Goal: Information Seeking & Learning: Find contact information

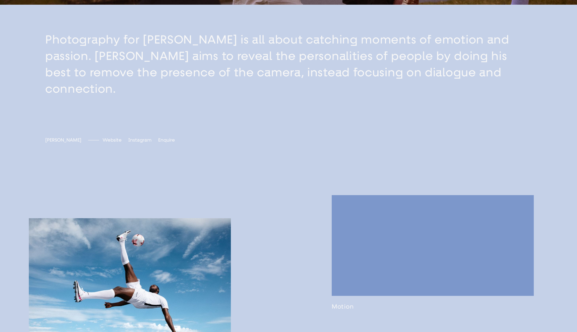
scroll to position [316, 0]
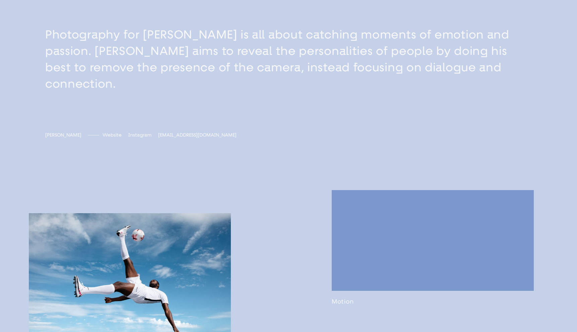
click at [158, 132] on span "[EMAIL_ADDRESS][DOMAIN_NAME]" at bounding box center [197, 135] width 78 height 6
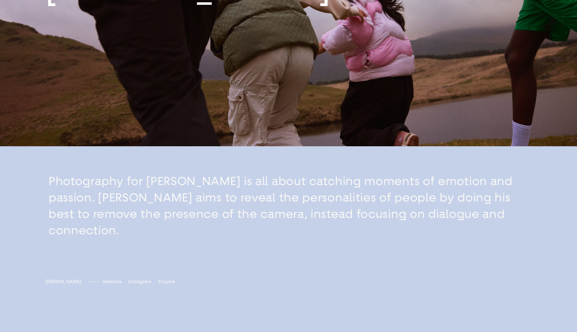
scroll to position [228, 0]
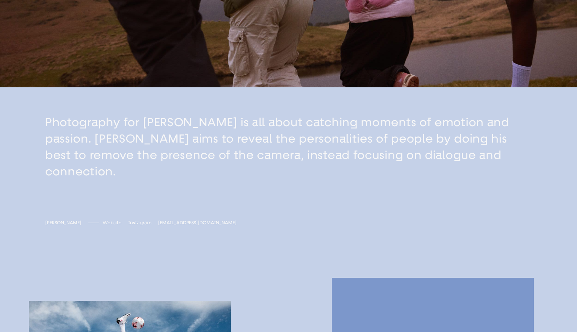
click at [159, 220] on span "[EMAIL_ADDRESS][DOMAIN_NAME]" at bounding box center [197, 223] width 78 height 6
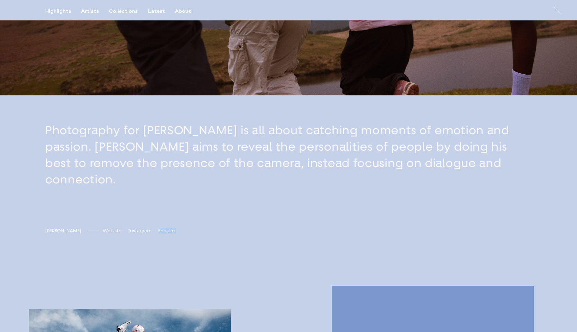
scroll to position [0, 0]
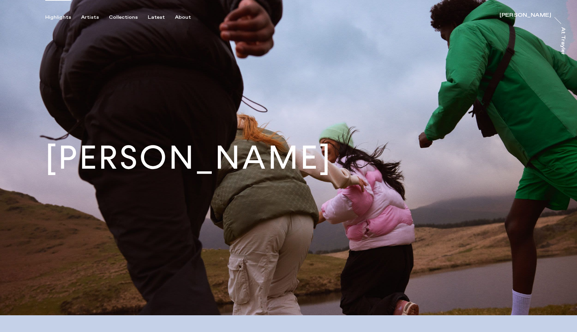
click at [51, 16] on div "Highlights" at bounding box center [58, 17] width 26 height 6
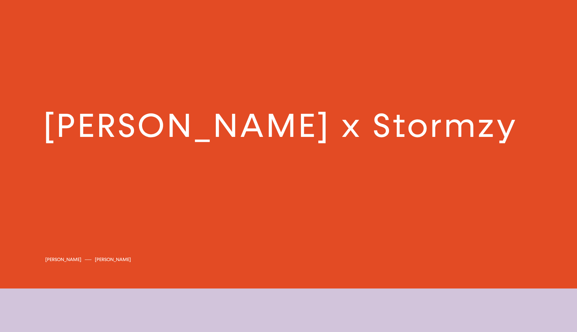
scroll to position [1623, 0]
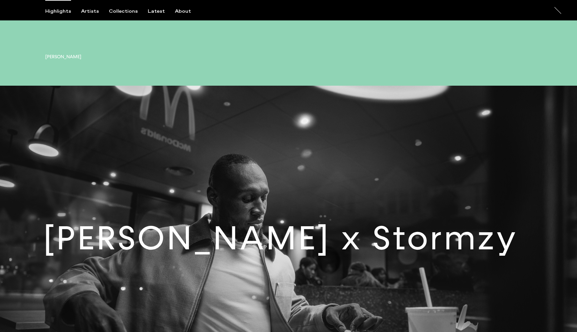
click at [269, 207] on link at bounding box center [288, 244] width 577 height 316
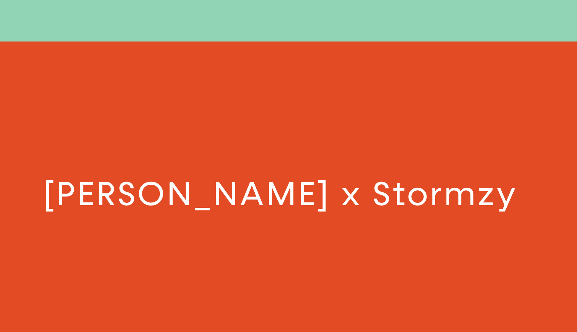
scroll to position [1579, 0]
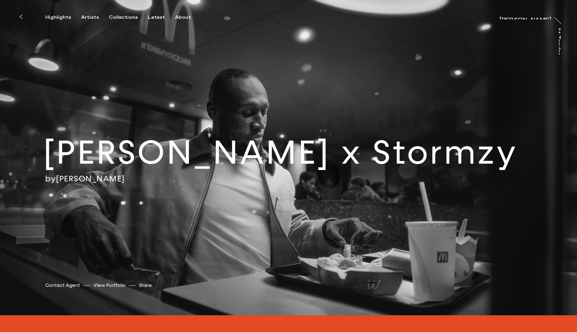
click at [258, 208] on div "[PERSON_NAME] x Stormzy by [PERSON_NAME] [PERSON_NAME] Contact Agent View Portf…" at bounding box center [288, 158] width 577 height 316
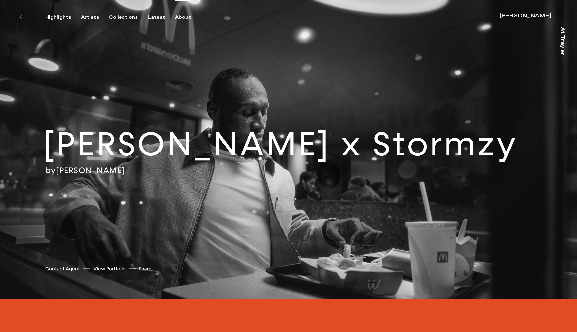
click at [180, 17] on div "About" at bounding box center [183, 17] width 16 height 6
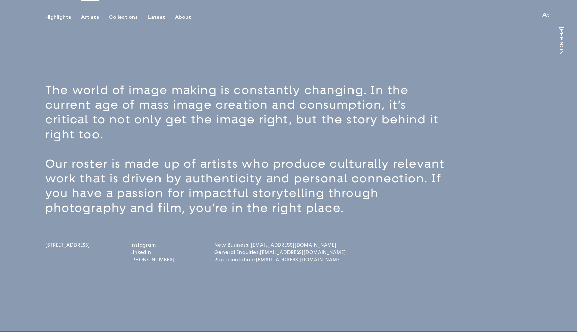
click at [88, 16] on div "Artists" at bounding box center [90, 17] width 18 height 6
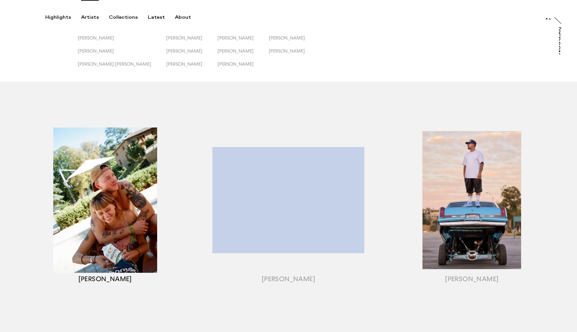
click at [83, 157] on div "button" at bounding box center [104, 208] width 183 height 209
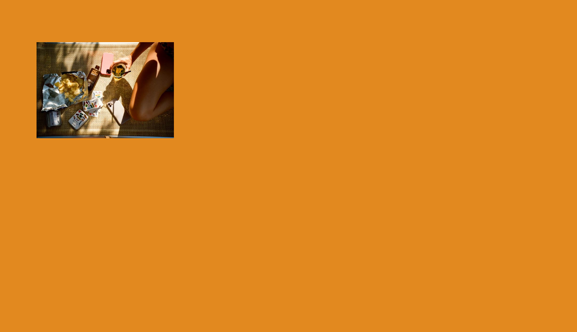
scroll to position [54, 0]
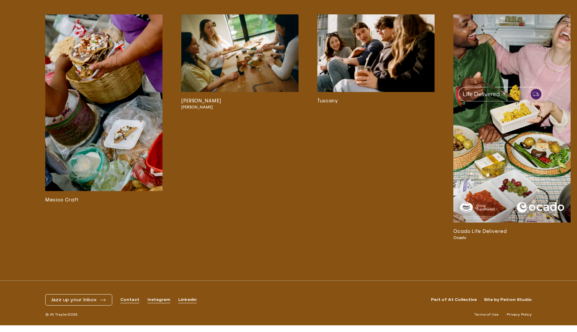
scroll to position [1689, 0]
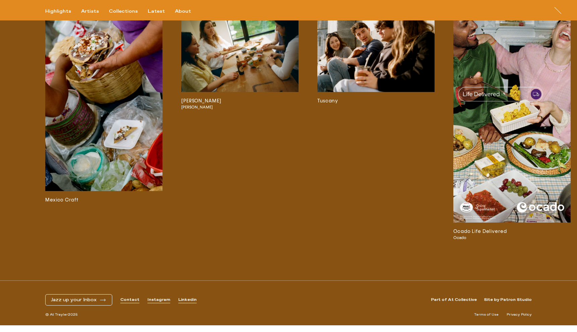
click at [354, 92] on img at bounding box center [375, 53] width 117 height 78
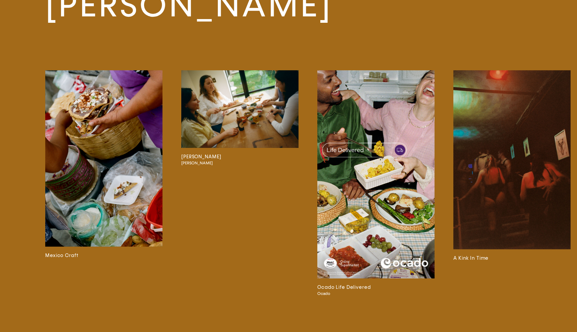
scroll to position [1320, 0]
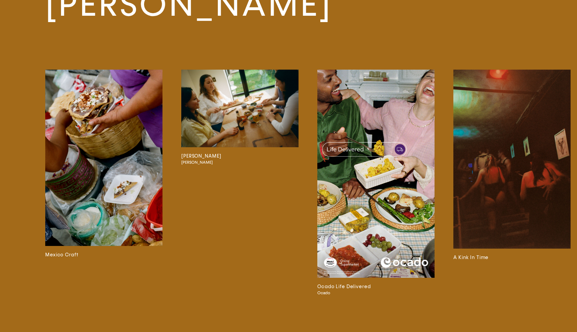
click at [390, 120] on img at bounding box center [375, 174] width 117 height 208
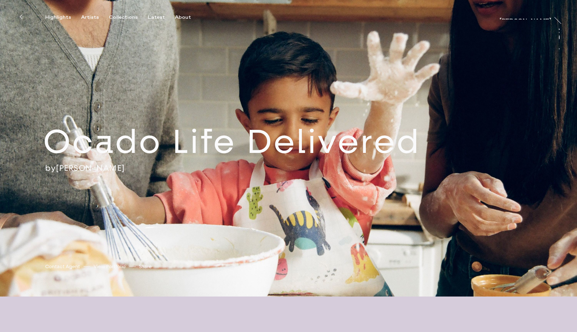
scroll to position [3, 0]
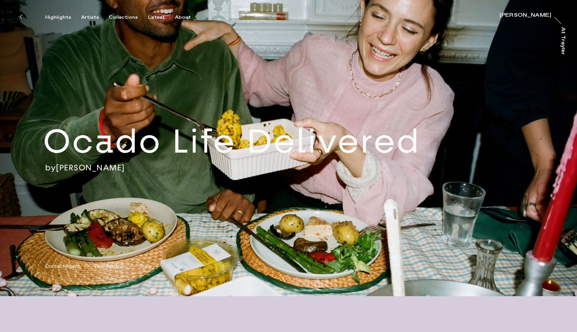
drag, startPoint x: 149, startPoint y: 169, endPoint x: 65, endPoint y: 167, distance: 84.1
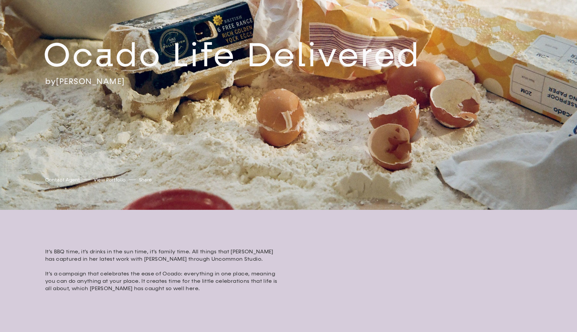
scroll to position [0, 0]
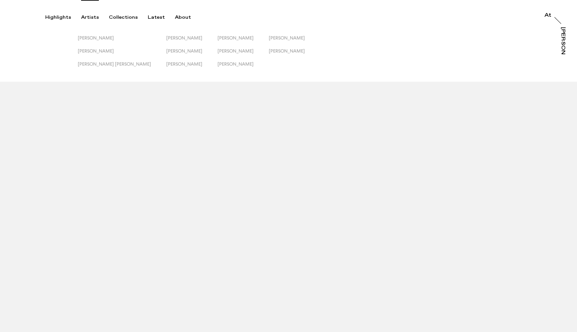
click at [87, 18] on div "Artists" at bounding box center [90, 17] width 18 height 6
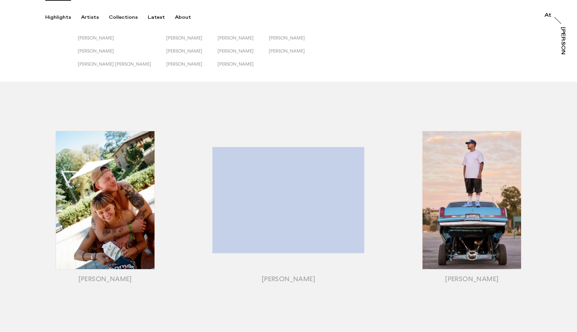
click at [60, 17] on div "Highlights" at bounding box center [58, 17] width 26 height 6
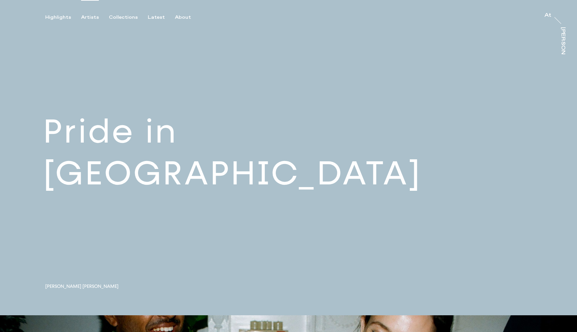
drag, startPoint x: 97, startPoint y: 17, endPoint x: 94, endPoint y: 17, distance: 3.4
click at [96, 17] on button "Artists" at bounding box center [95, 17] width 28 height 6
click at [94, 17] on div "Artists" at bounding box center [90, 17] width 18 height 6
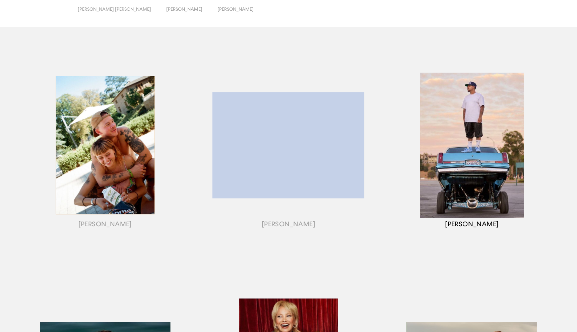
scroll to position [63, 0]
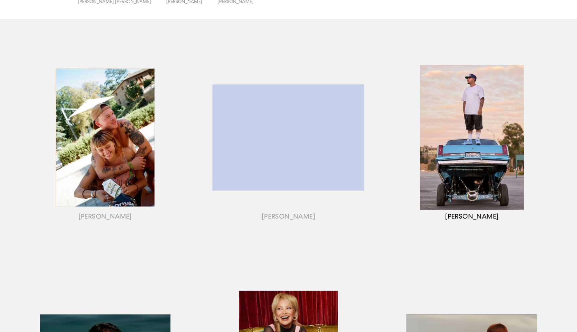
click at [462, 108] on div "button" at bounding box center [471, 146] width 183 height 209
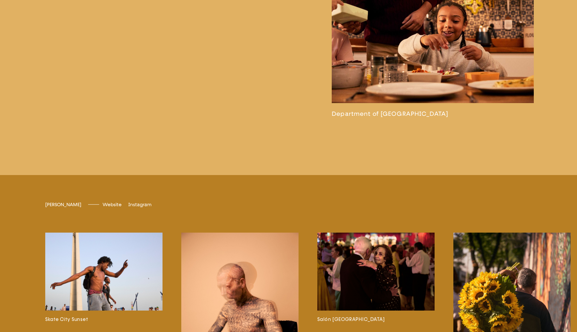
scroll to position [1815, 0]
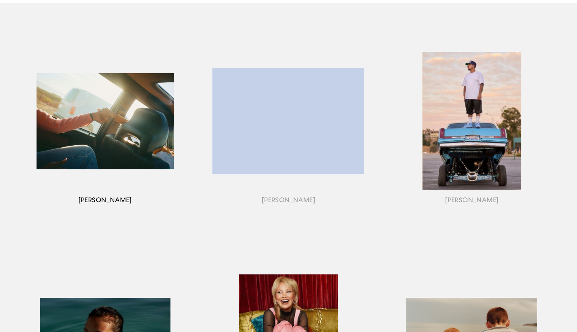
scroll to position [79, 0]
click at [121, 111] on div "button" at bounding box center [104, 129] width 183 height 209
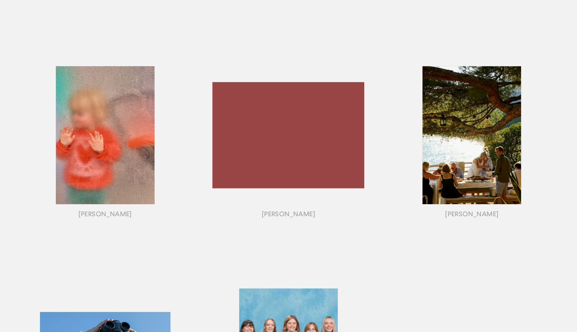
scroll to position [511, 0]
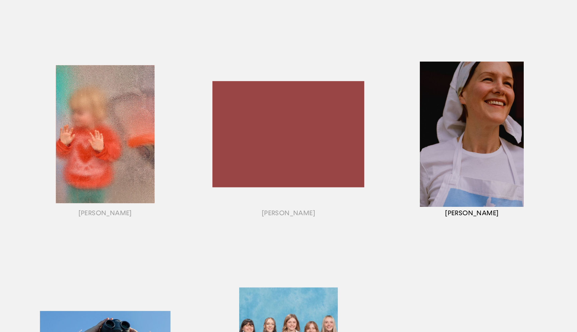
click at [473, 120] on div "button" at bounding box center [471, 142] width 183 height 209
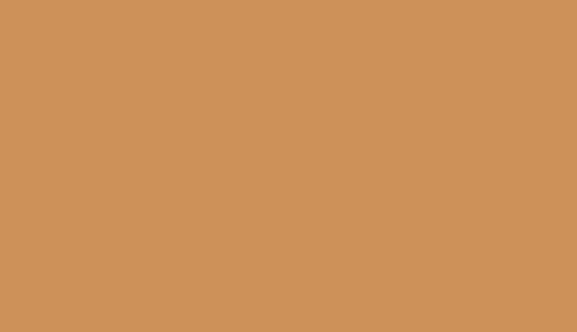
scroll to position [757, 0]
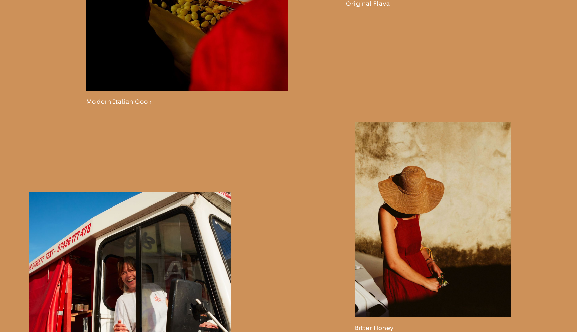
scroll to position [1403, 0]
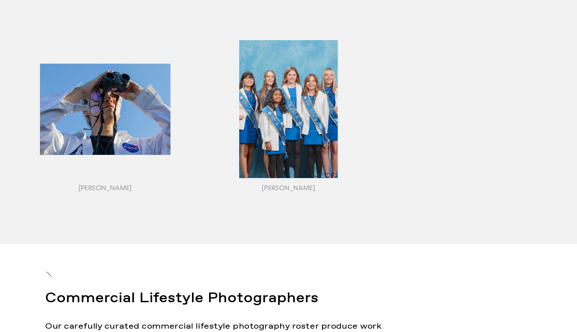
scroll to position [861, 0]
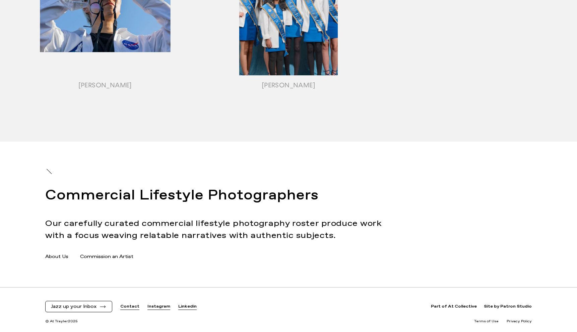
click at [103, 256] on link "Commission an Artist" at bounding box center [106, 257] width 53 height 7
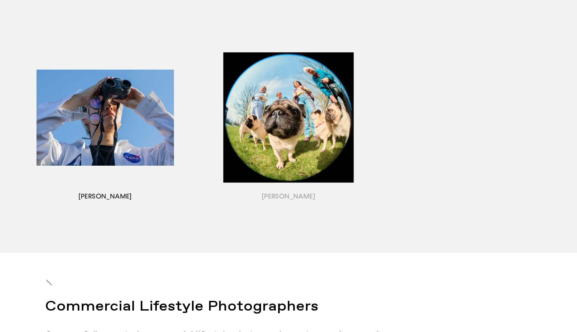
scroll to position [755, 0]
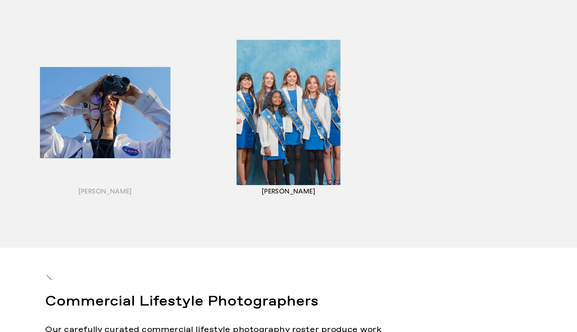
click at [247, 103] on div "button" at bounding box center [288, 120] width 183 height 209
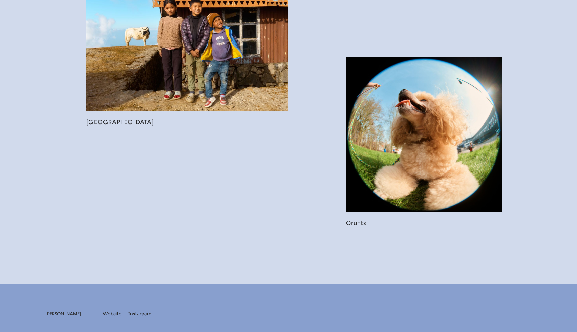
scroll to position [1228, 0]
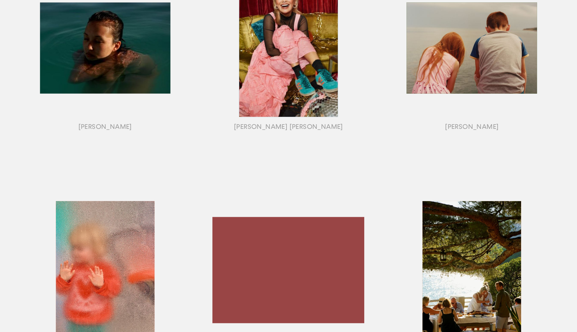
scroll to position [378, 0]
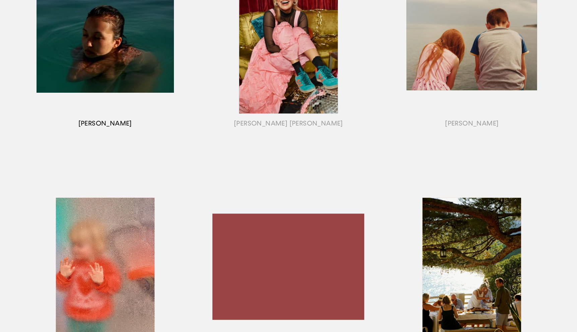
click at [139, 61] on div "button" at bounding box center [104, 52] width 183 height 209
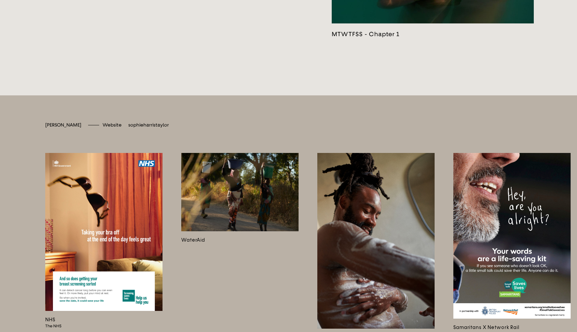
scroll to position [1839, 0]
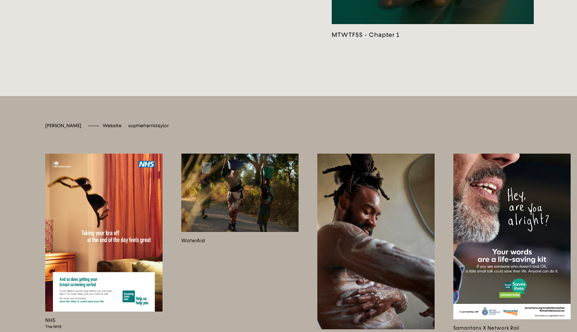
click at [149, 129] on span "sophieharristaylor" at bounding box center [148, 126] width 41 height 6
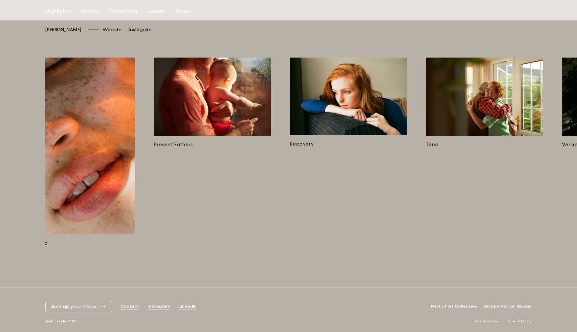
scroll to position [0, 580]
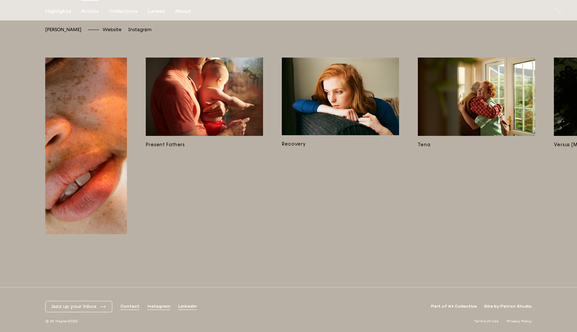
click at [86, 10] on div "Artists" at bounding box center [90, 11] width 18 height 6
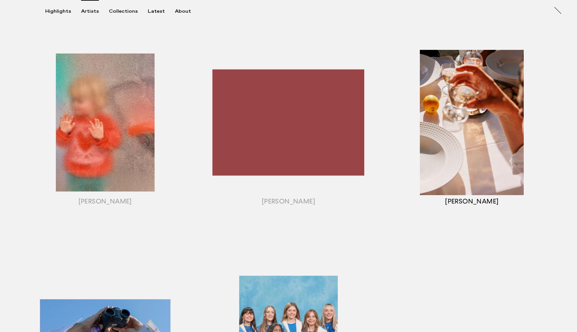
scroll to position [524, 0]
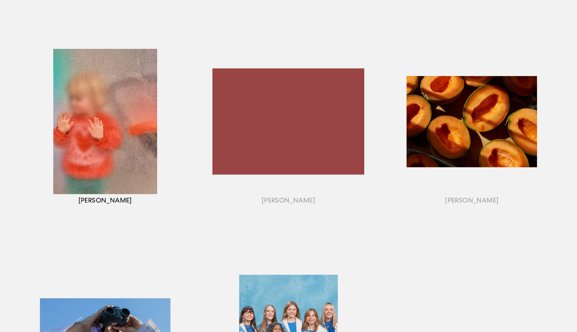
click at [83, 98] on div "button" at bounding box center [104, 129] width 183 height 209
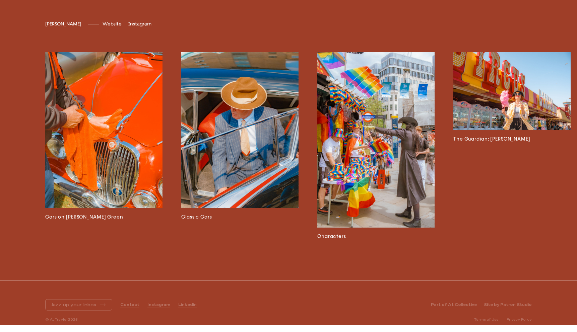
scroll to position [1577, 0]
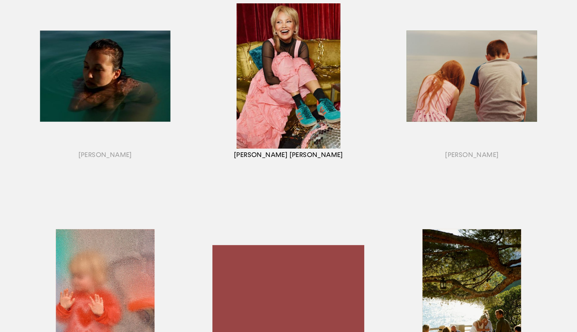
scroll to position [347, 0]
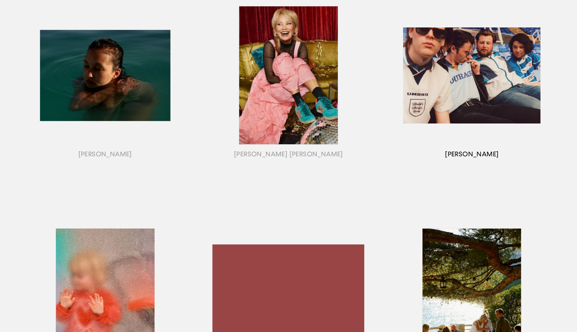
click at [463, 86] on div "button" at bounding box center [471, 83] width 183 height 209
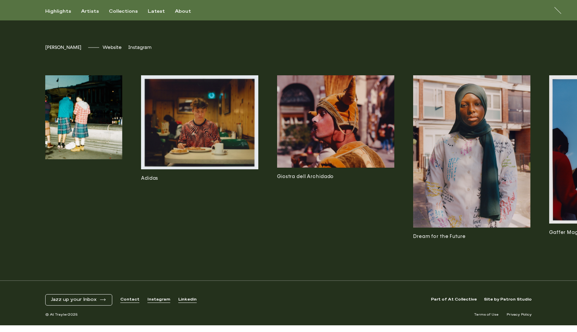
scroll to position [0, 41]
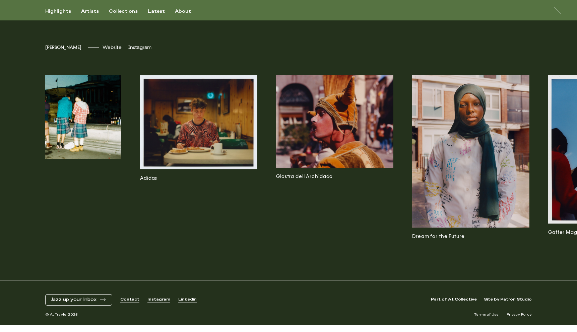
click at [179, 109] on img at bounding box center [198, 122] width 117 height 94
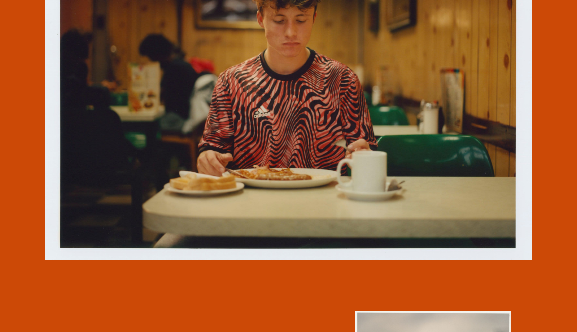
scroll to position [1446, 0]
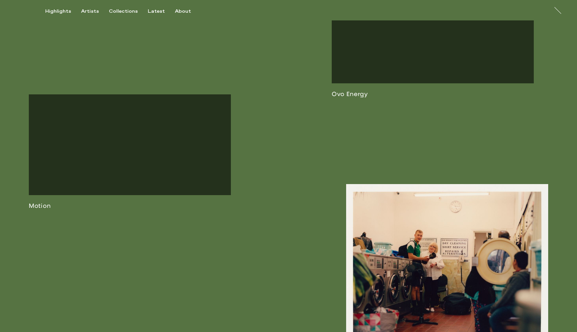
scroll to position [1514, 0]
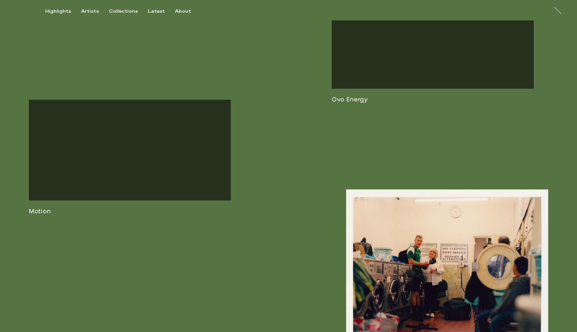
click at [455, 61] on link at bounding box center [433, 45] width 202 height 115
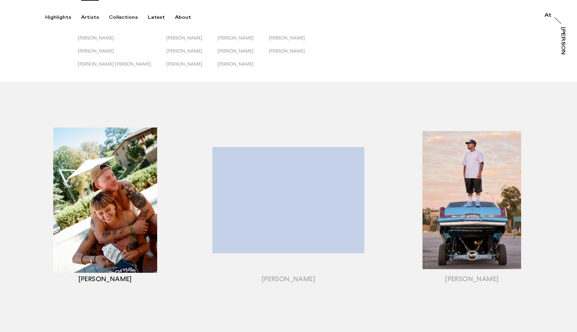
drag, startPoint x: 76, startPoint y: 279, endPoint x: 143, endPoint y: 282, distance: 66.4
click at [139, 282] on div "button" at bounding box center [104, 208] width 183 height 209
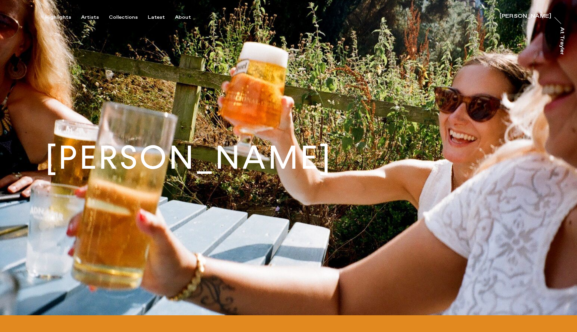
scroll to position [7, 0]
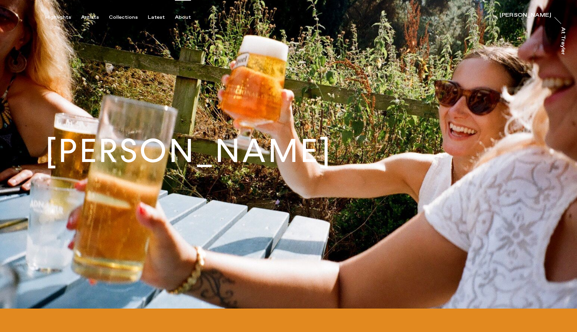
click at [175, 14] on div "About" at bounding box center [183, 17] width 16 height 6
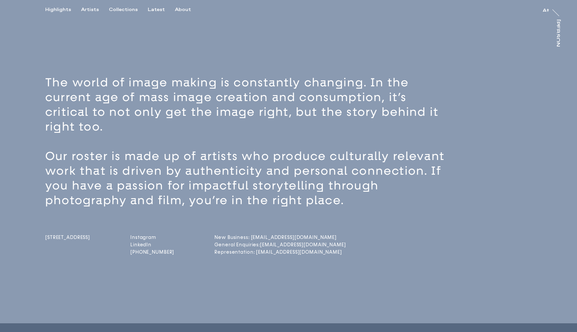
scroll to position [9, 0]
drag, startPoint x: 320, startPoint y: 236, endPoint x: 264, endPoint y: 239, distance: 56.0
click at [264, 239] on div "[STREET_ADDRESS] Instagram LinkedIn [PHONE_NUMBER] New Business: [EMAIL_ADDRESS…" at bounding box center [300, 231] width 510 height 49
copy link "[EMAIL_ADDRESS][DOMAIN_NAME]"
click at [87, 10] on div "Artists" at bounding box center [90, 9] width 18 height 6
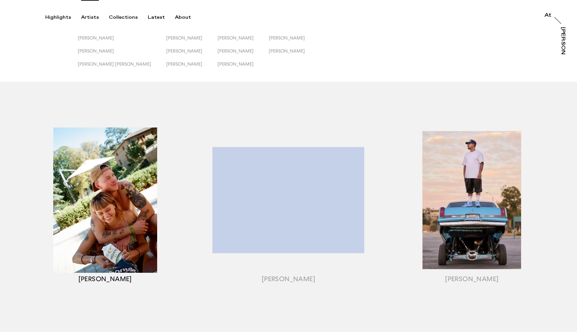
click at [125, 184] on div "button" at bounding box center [104, 208] width 183 height 209
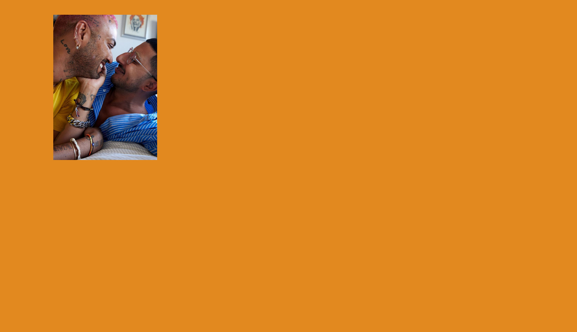
scroll to position [112, 0]
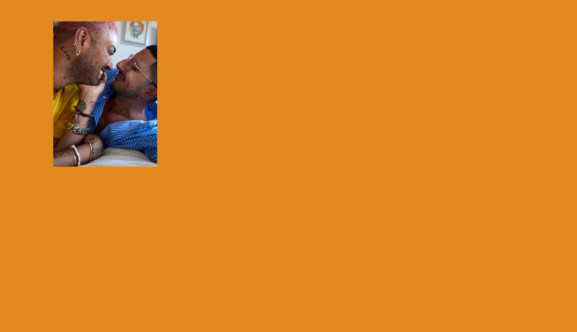
click at [127, 89] on div "button" at bounding box center [104, 96] width 183 height 209
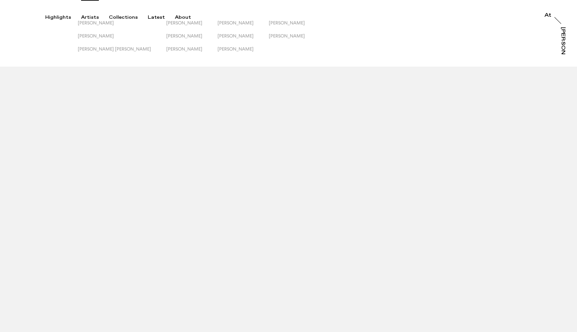
scroll to position [19, 0]
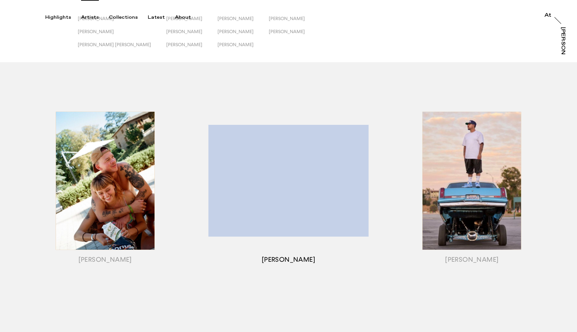
click at [298, 170] on div "button" at bounding box center [288, 189] width 183 height 209
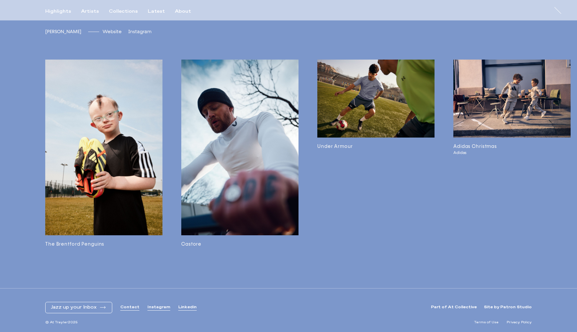
scroll to position [1907, 0]
